Goal: Check status: Check status

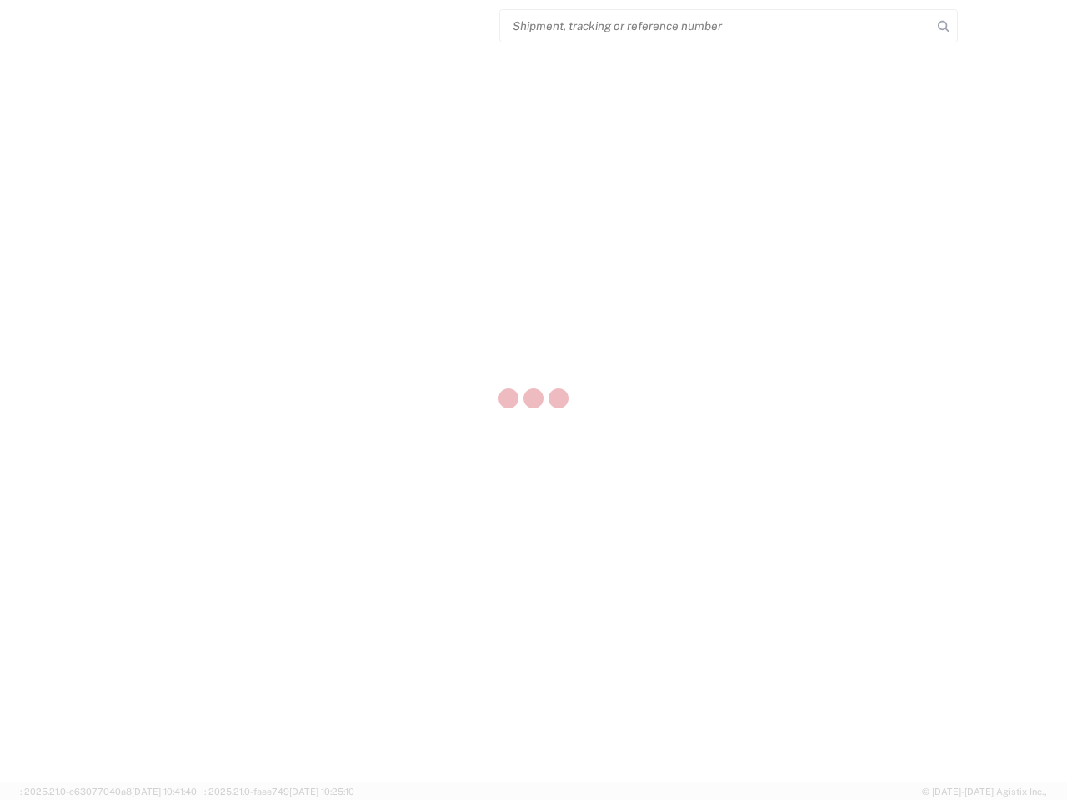
select select "US"
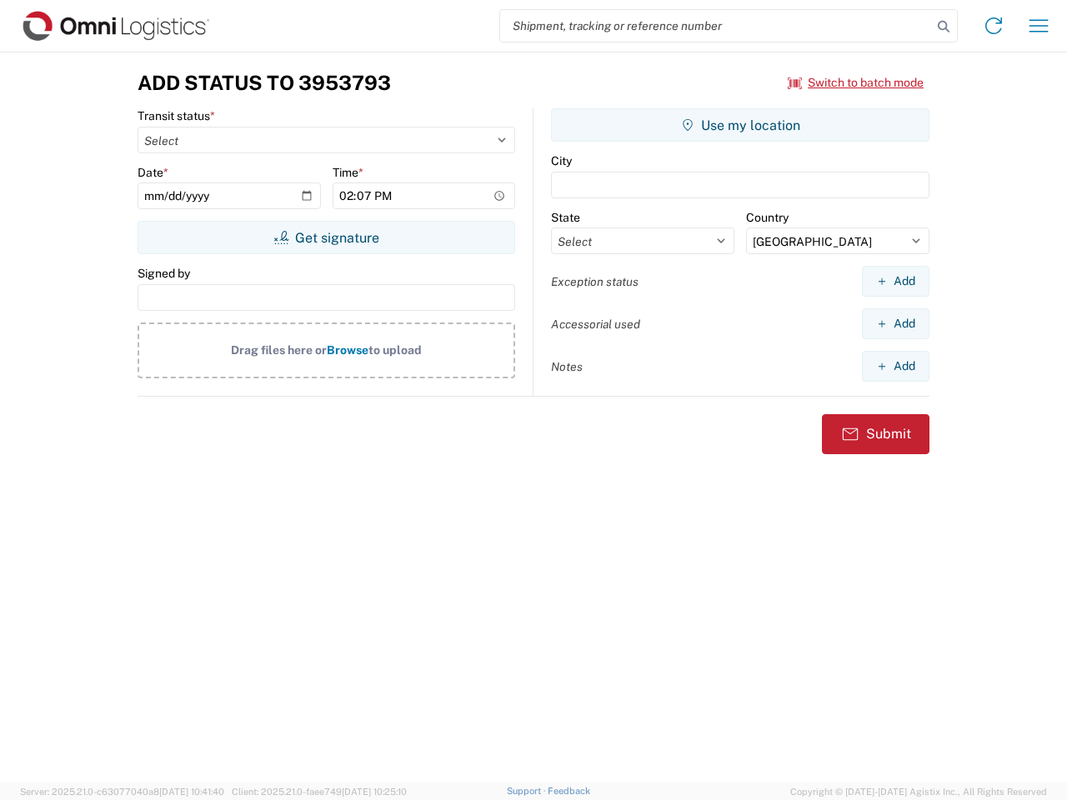
click at [716, 26] on input "search" at bounding box center [716, 26] width 432 height 32
click at [944, 27] on icon at bounding box center [943, 26] width 23 height 23
click at [994, 26] on icon at bounding box center [993, 26] width 27 height 27
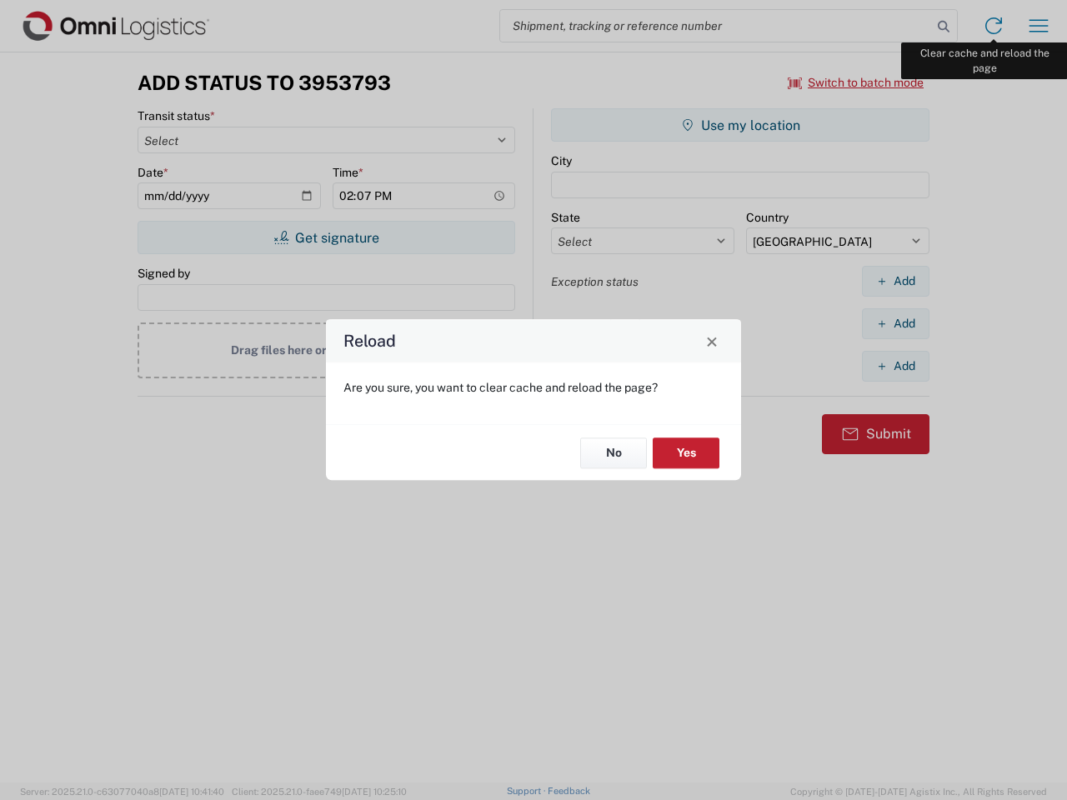
click at [1039, 26] on div "Reload Are you sure, you want to clear cache and reload the page? No Yes" at bounding box center [533, 400] width 1067 height 800
click at [856, 83] on div "Reload Are you sure, you want to clear cache and reload the page? No Yes" at bounding box center [533, 400] width 1067 height 800
click at [326, 238] on div "Reload Are you sure, you want to clear cache and reload the page? No Yes" at bounding box center [533, 400] width 1067 height 800
click at [740, 125] on div "Reload Are you sure, you want to clear cache and reload the page? No Yes" at bounding box center [533, 400] width 1067 height 800
click at [895, 281] on div "Reload Are you sure, you want to clear cache and reload the page? No Yes" at bounding box center [533, 400] width 1067 height 800
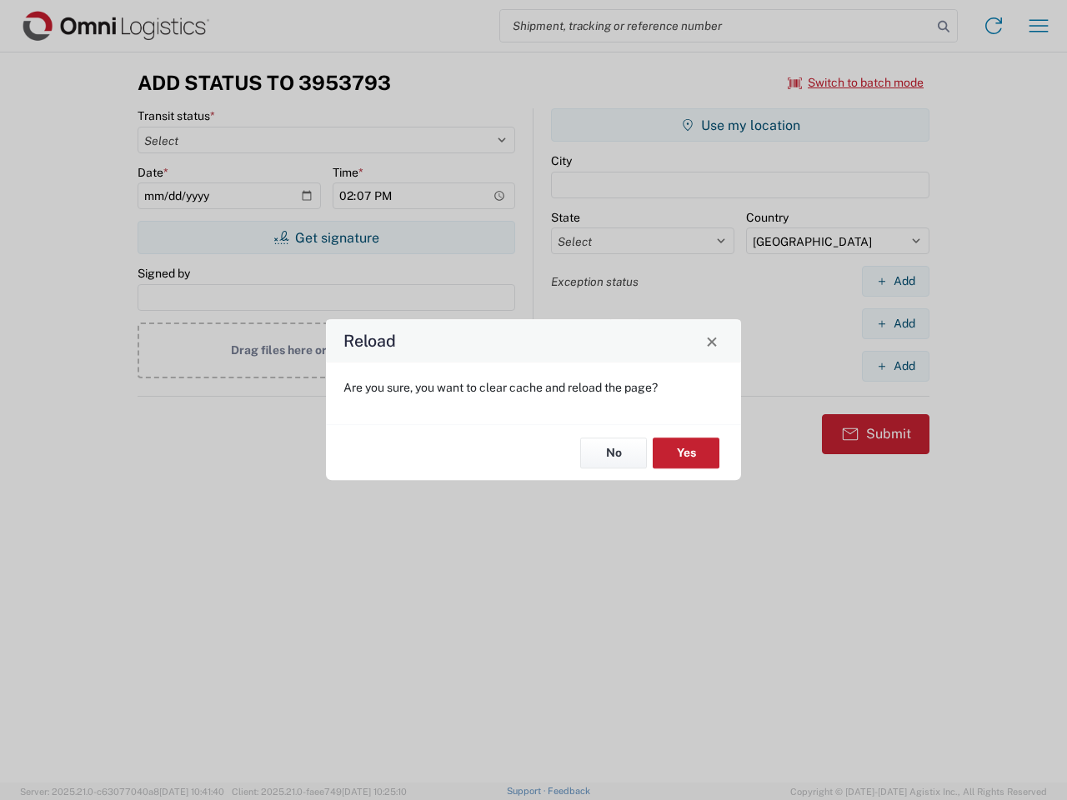
click at [895, 323] on div "Reload Are you sure, you want to clear cache and reload the page? No Yes" at bounding box center [533, 400] width 1067 height 800
click at [895, 366] on div "Reload Are you sure, you want to clear cache and reload the page? No Yes" at bounding box center [533, 400] width 1067 height 800
